Goal: Find specific page/section: Find specific page/section

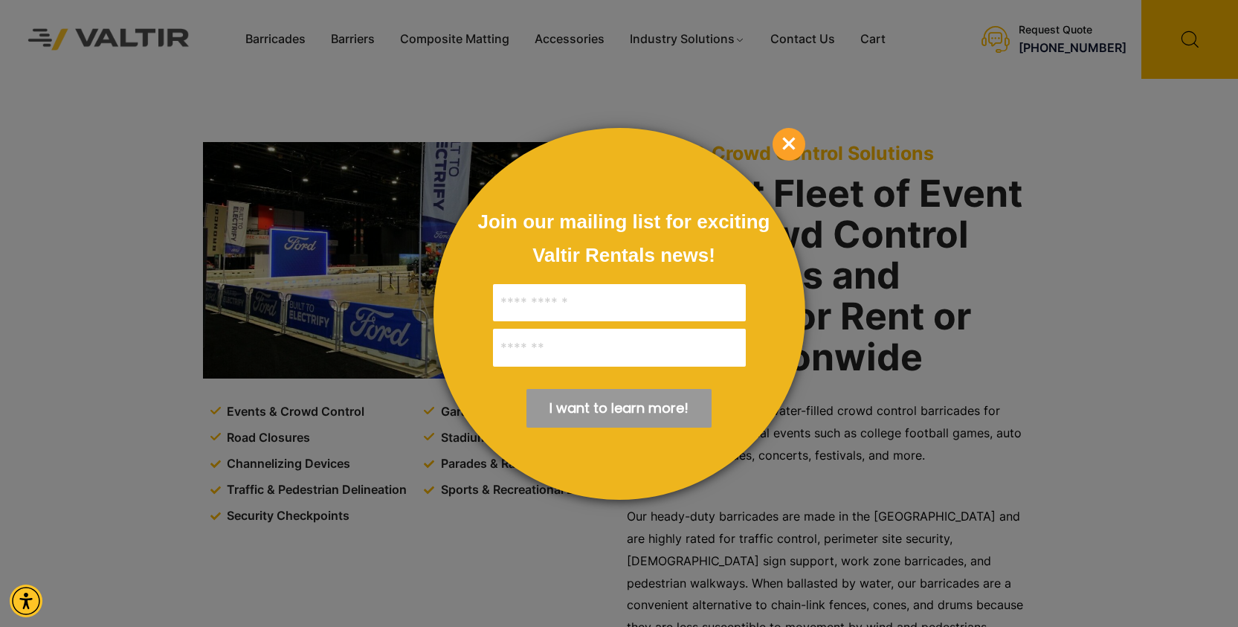
click at [786, 138] on span "×" at bounding box center [789, 144] width 33 height 33
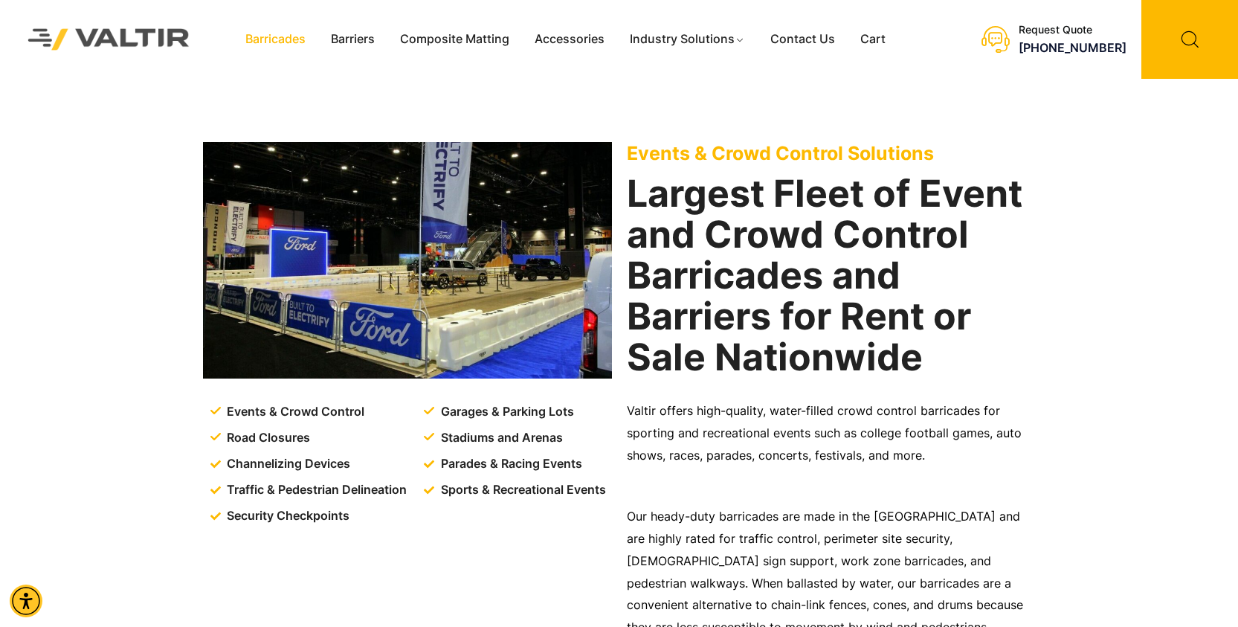
click at [285, 33] on link "Barricades" at bounding box center [276, 39] width 86 height 22
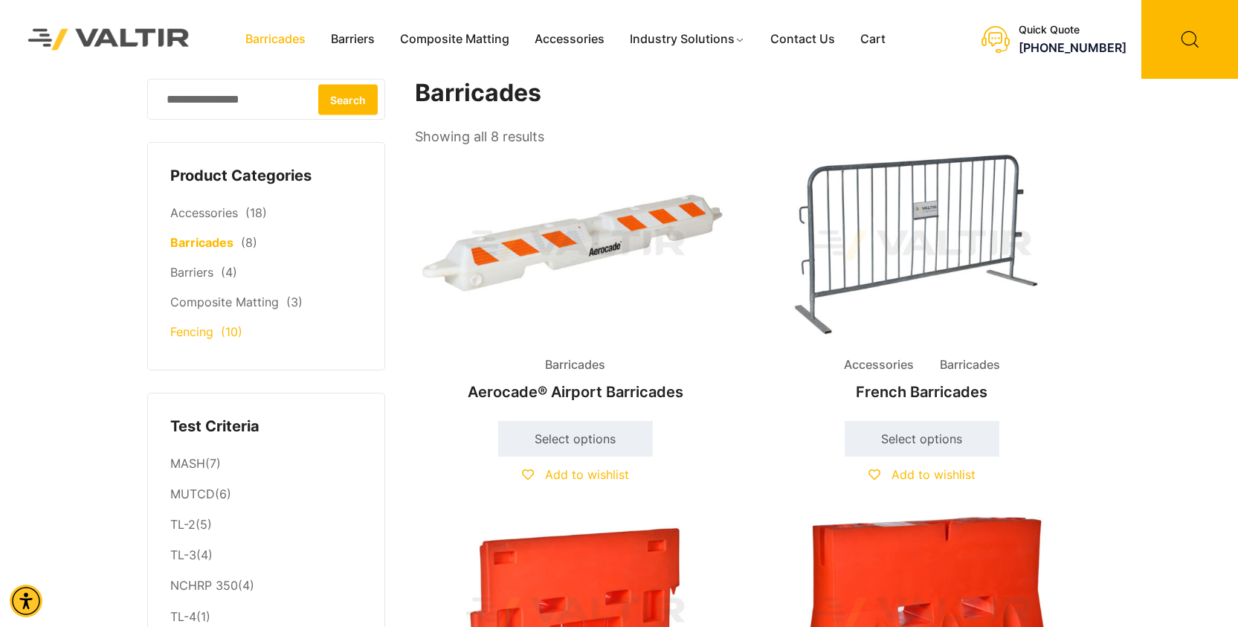
click at [208, 333] on link "Fencing" at bounding box center [191, 331] width 43 height 15
